Goal: Find specific page/section: Find specific page/section

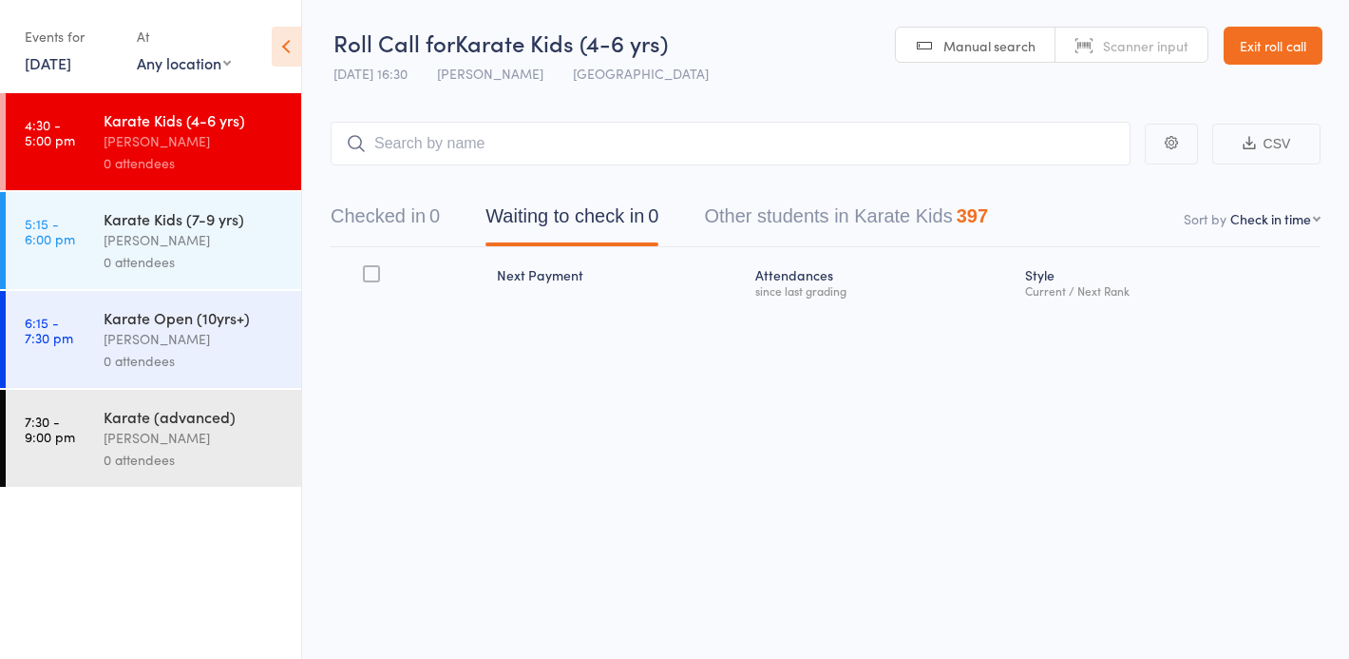
click at [1275, 41] on link "Exit roll call" at bounding box center [1273, 46] width 99 height 38
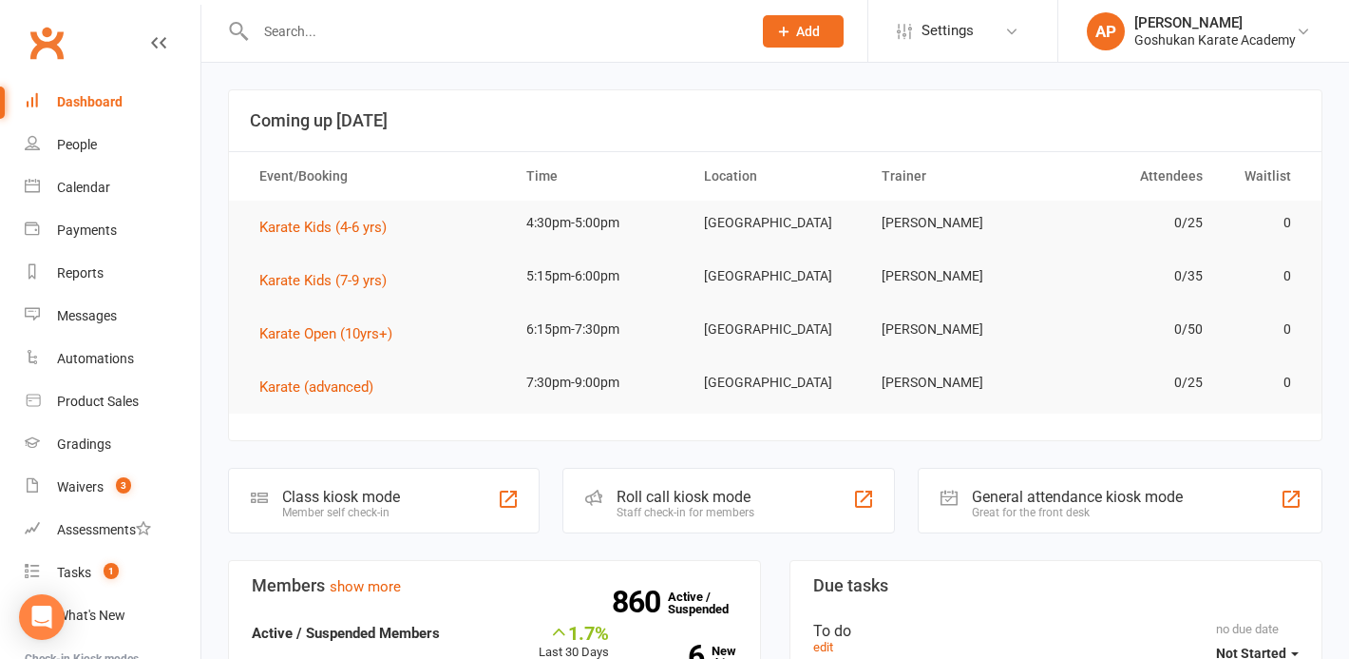
click at [714, 23] on input "text" at bounding box center [494, 31] width 488 height 27
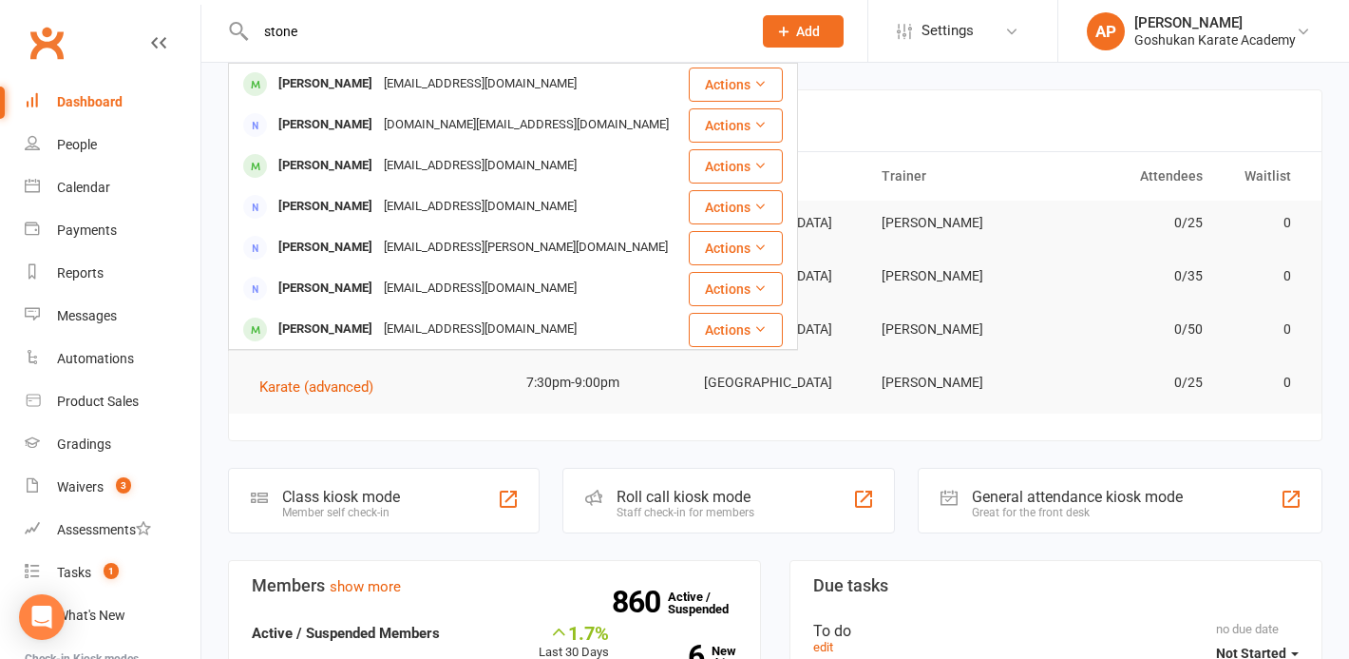
type input "stone"
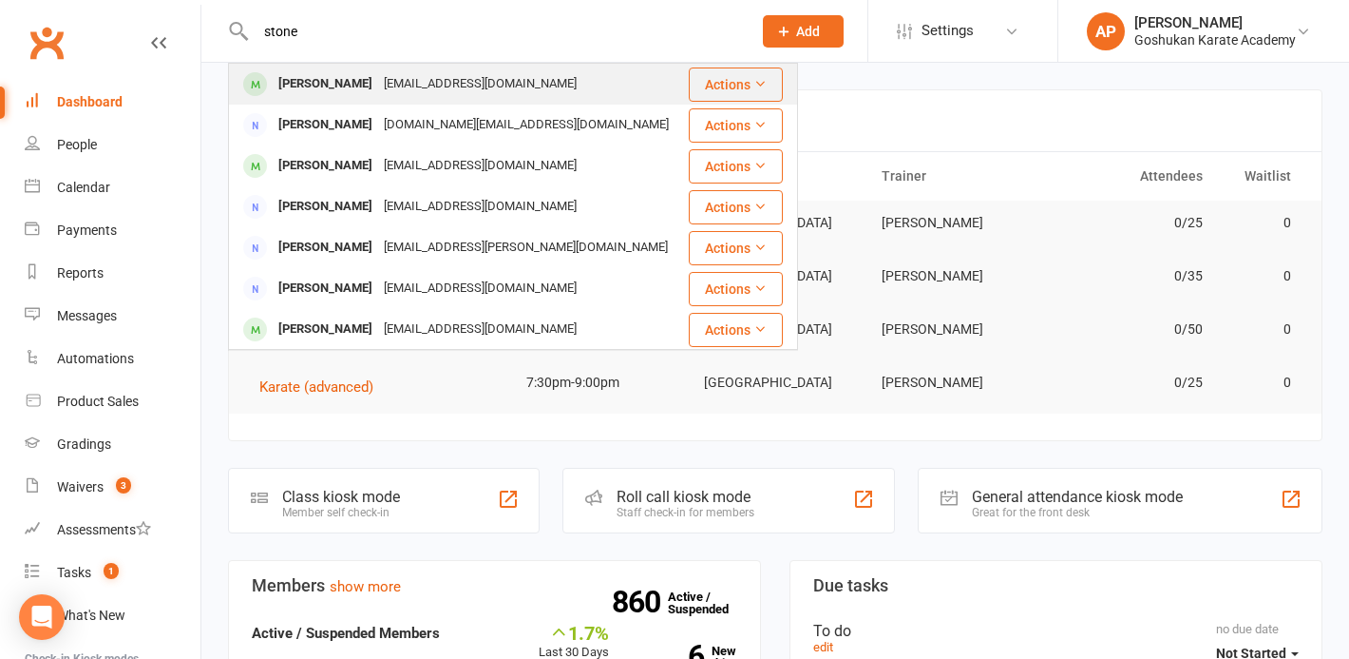
drag, startPoint x: 714, startPoint y: 23, endPoint x: 370, endPoint y: 89, distance: 350.4
click at [378, 89] on div "[EMAIL_ADDRESS][DOMAIN_NAME]" at bounding box center [480, 84] width 204 height 28
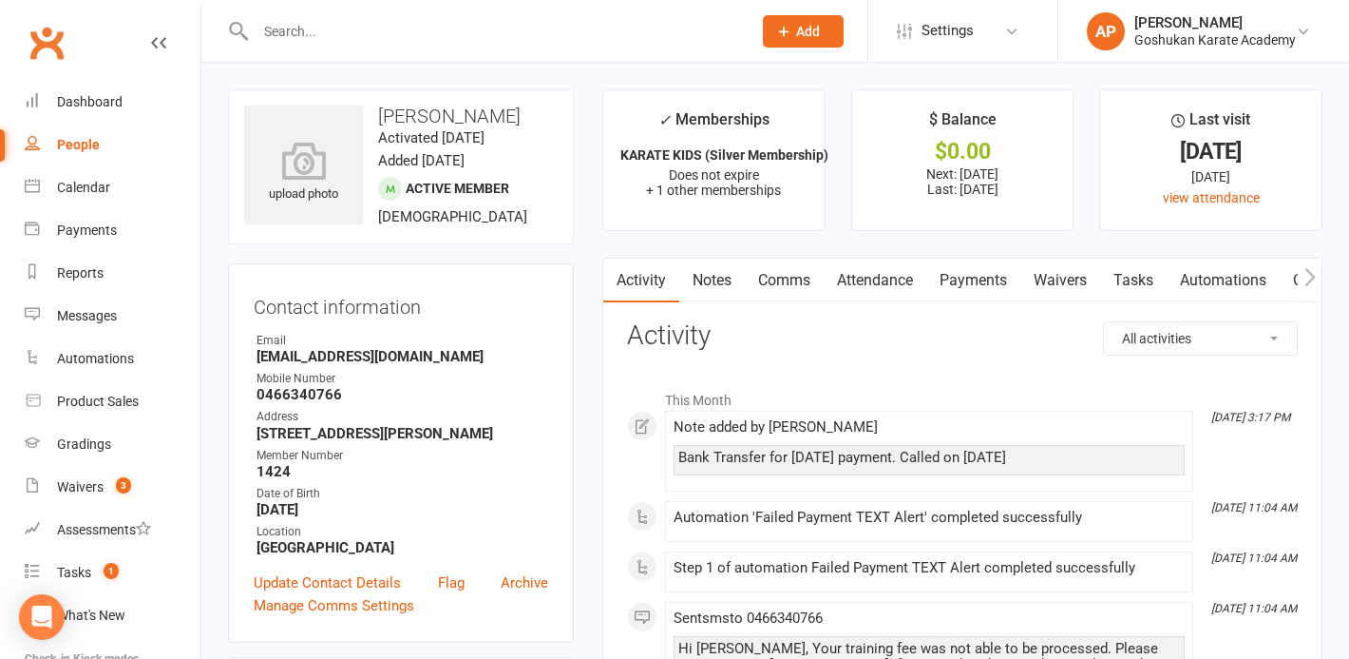
click at [974, 274] on link "Payments" at bounding box center [974, 280] width 94 height 44
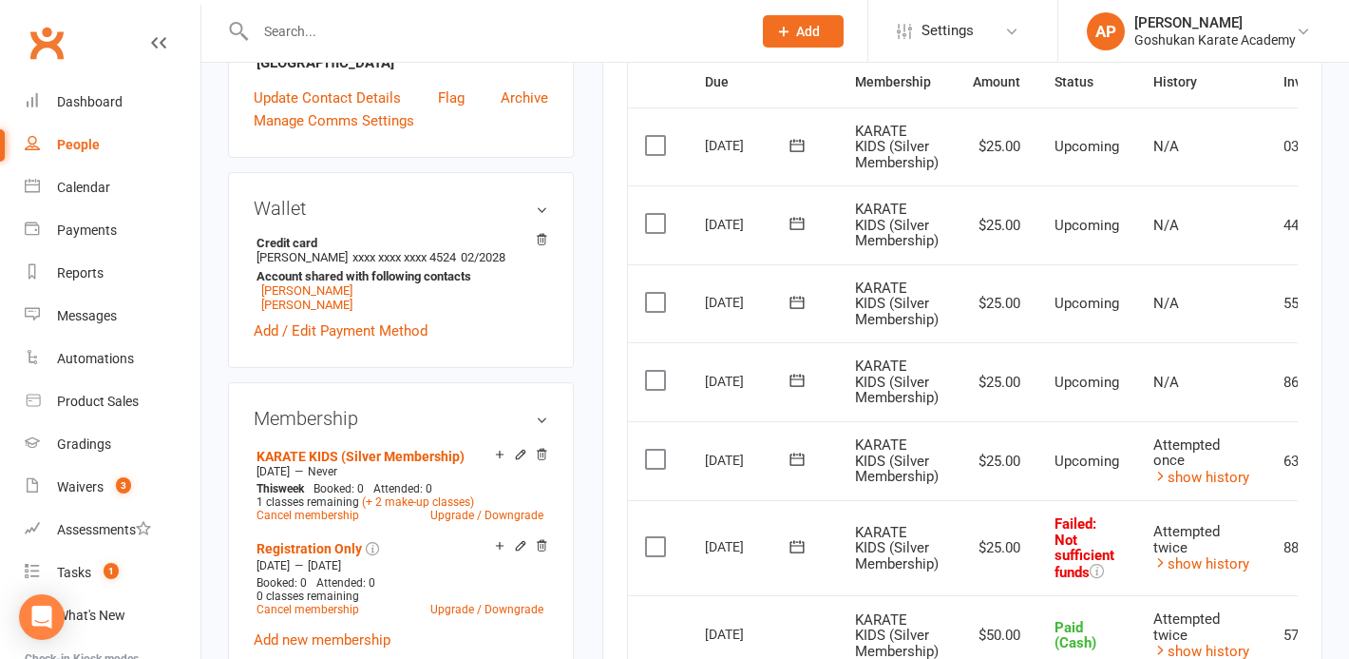
scroll to position [581, 0]
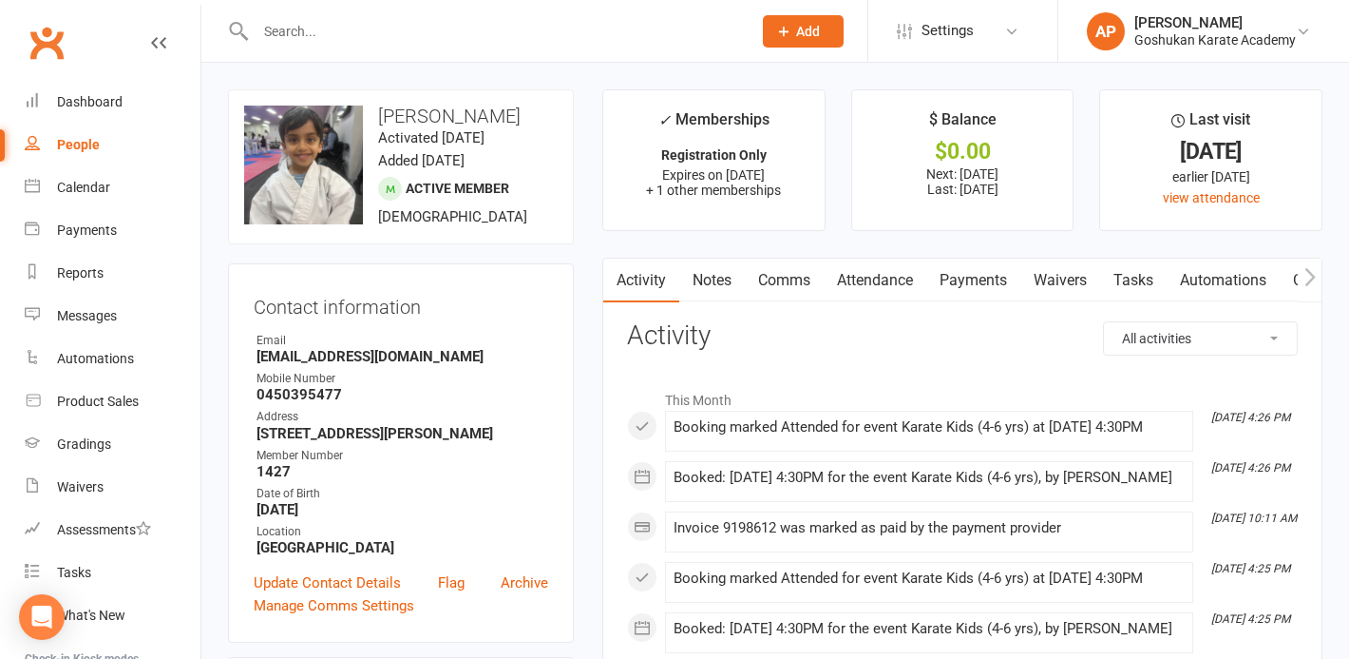
click at [372, 33] on input "text" at bounding box center [494, 31] width 488 height 27
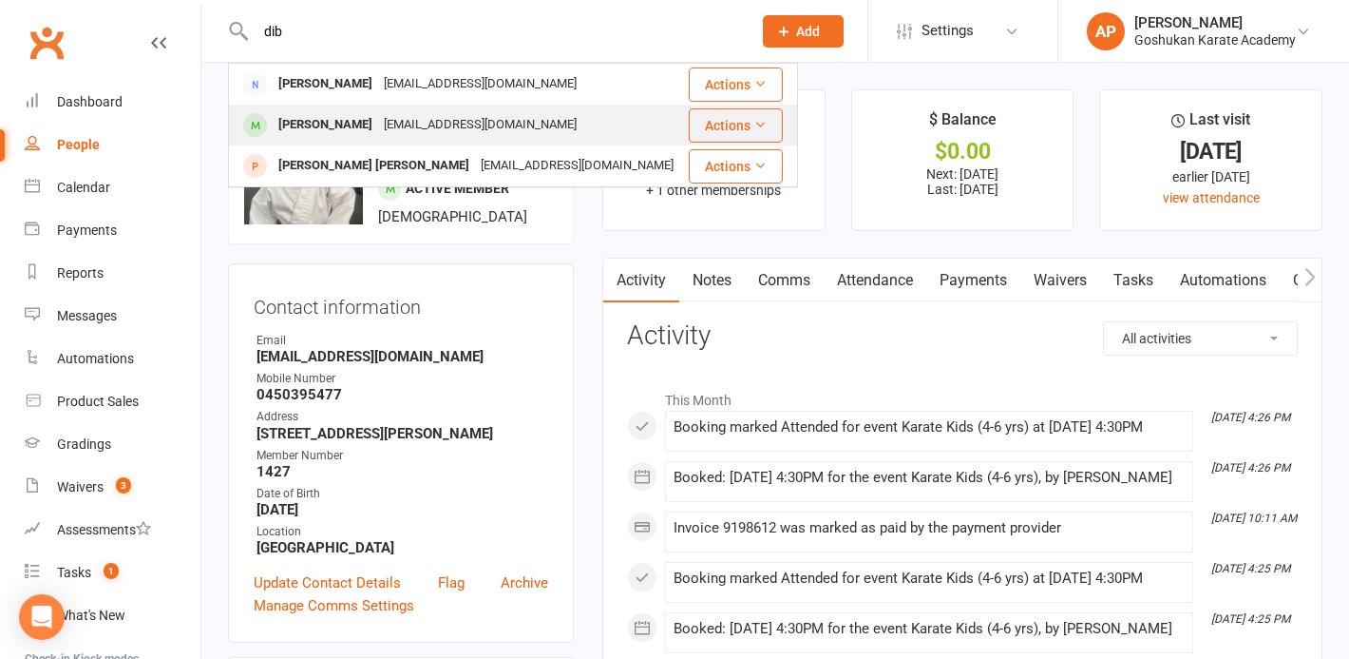
type input "dib"
click at [311, 122] on div "Jacob Dib" at bounding box center [325, 125] width 105 height 28
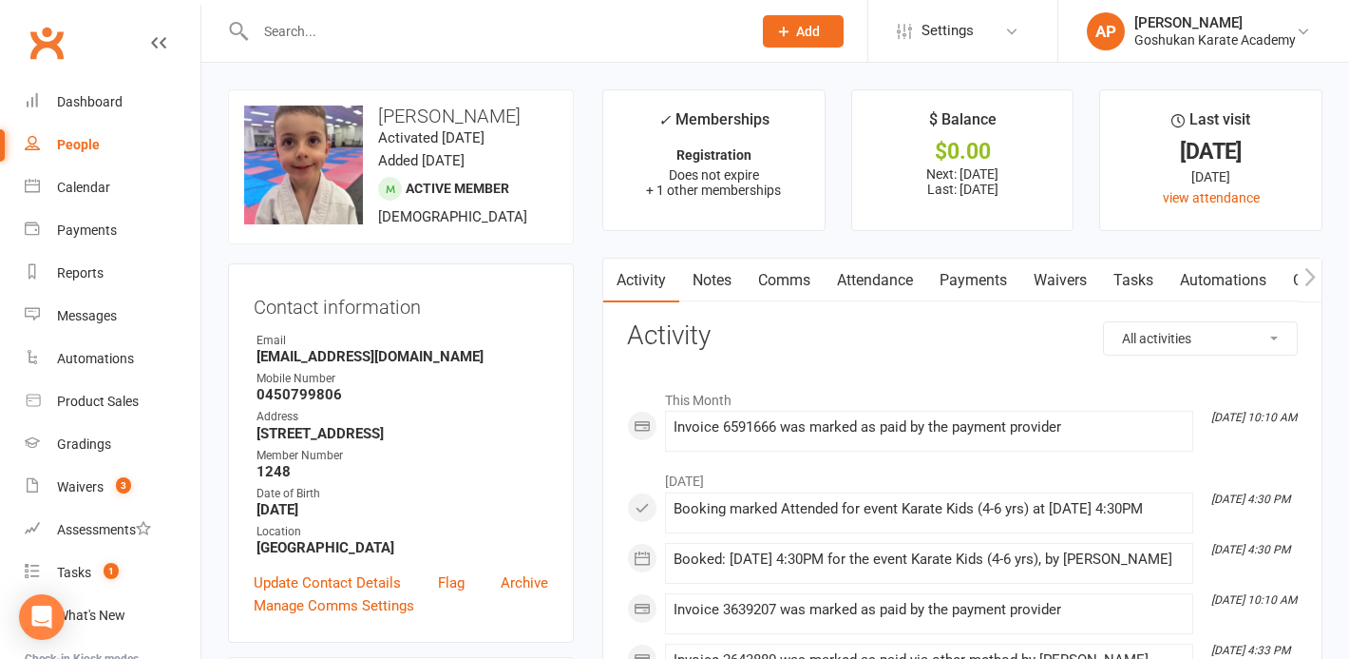
click at [1017, 288] on link "Payments" at bounding box center [974, 280] width 94 height 44
